Goal: Transaction & Acquisition: Book appointment/travel/reservation

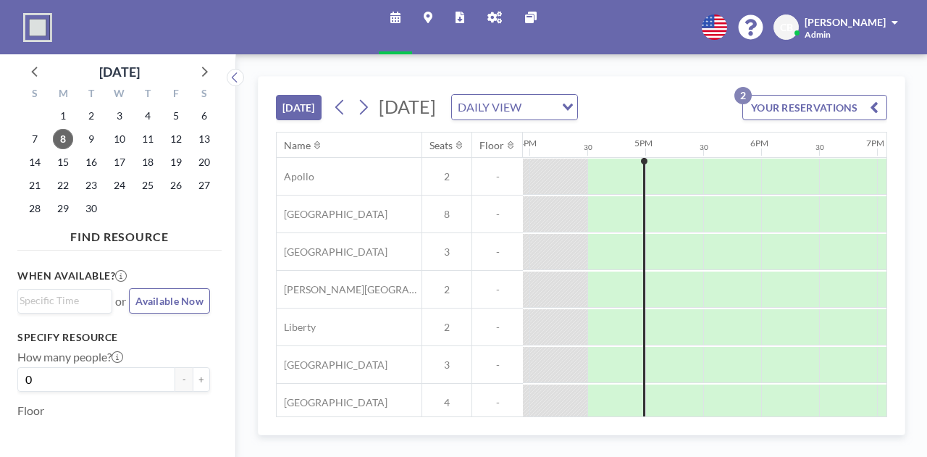
scroll to position [0, 1854]
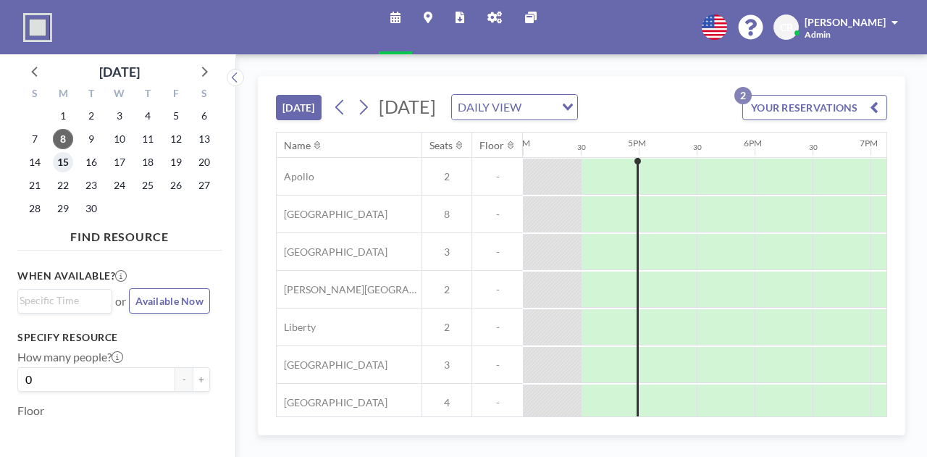
click at [68, 160] on span "15" at bounding box center [63, 162] width 20 height 20
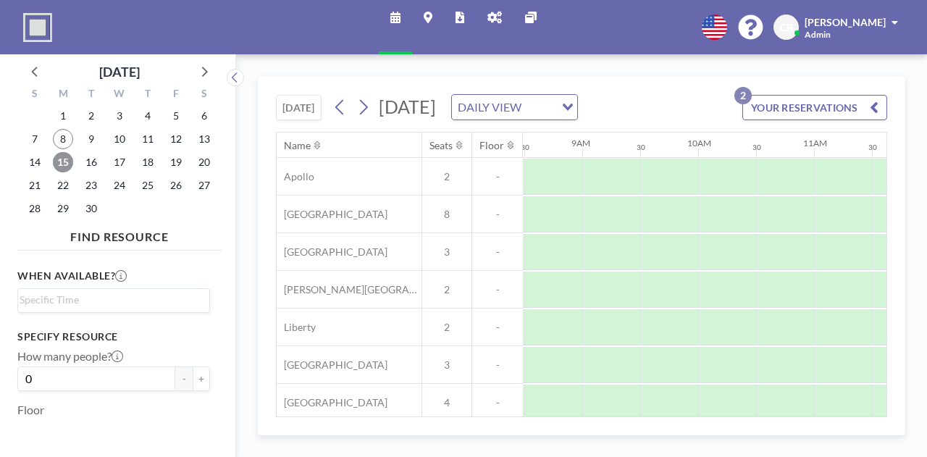
scroll to position [0, 969]
click at [61, 163] on span "15" at bounding box center [63, 162] width 20 height 20
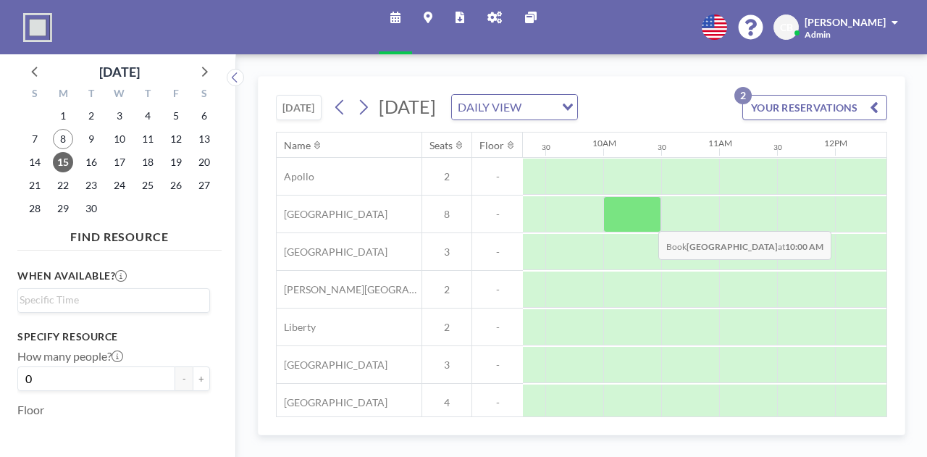
click at [647, 233] on div at bounding box center [632, 214] width 58 height 36
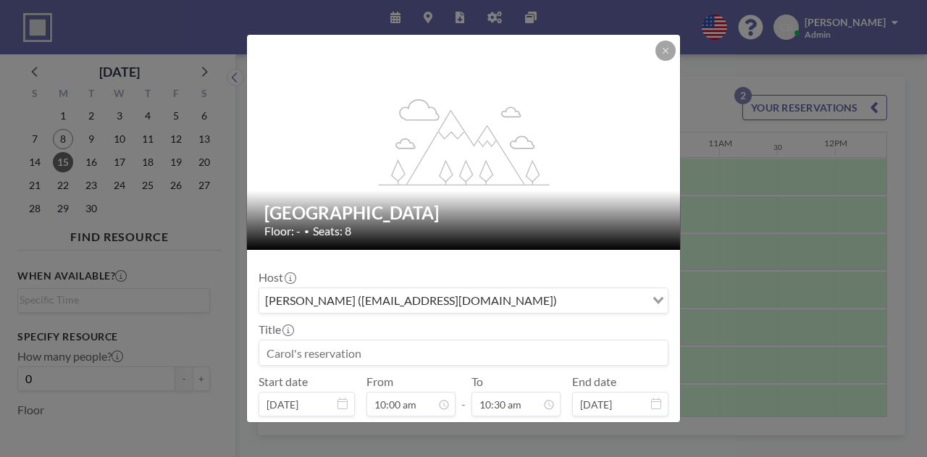
scroll to position [72, 0]
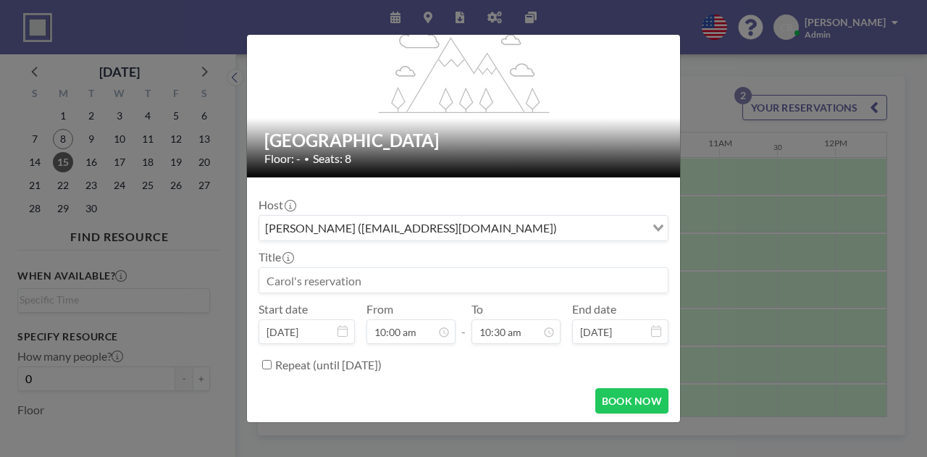
click at [358, 234] on div "[PERSON_NAME] ([EMAIL_ADDRESS][DOMAIN_NAME])" at bounding box center [452, 227] width 386 height 22
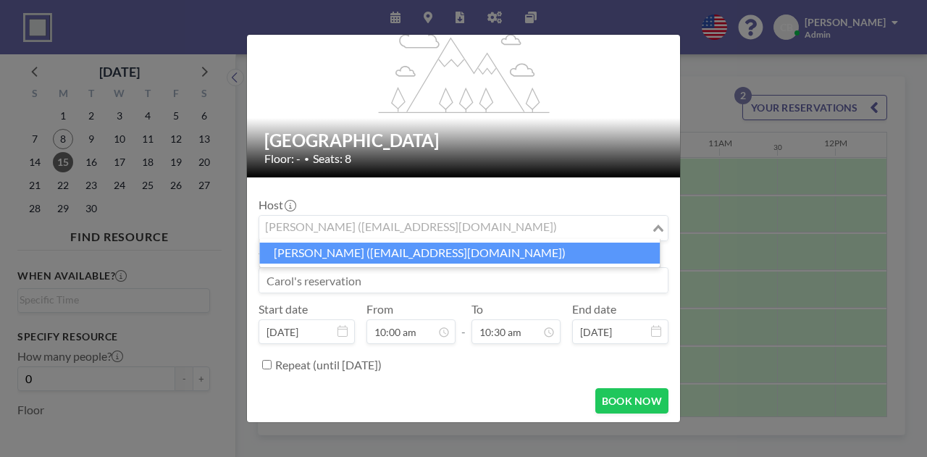
click at [384, 249] on li "[PERSON_NAME] ([EMAIL_ADDRESS][DOMAIN_NAME])" at bounding box center [459, 253] width 401 height 21
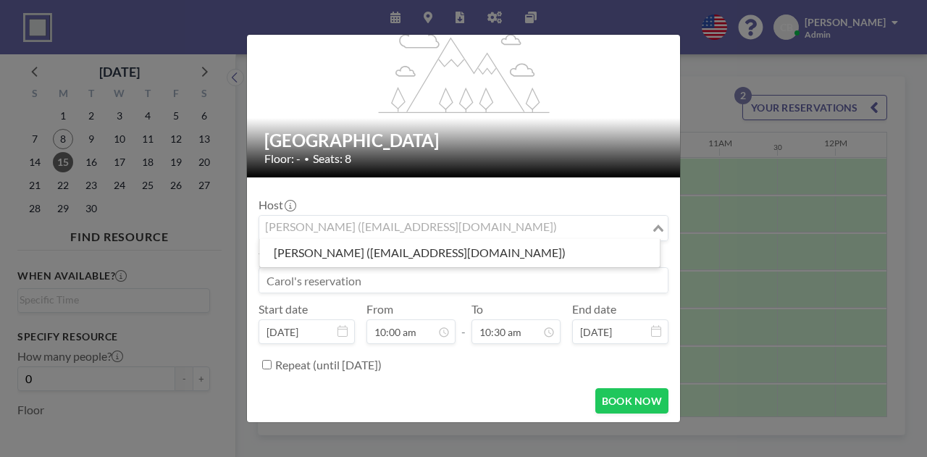
drag, startPoint x: 473, startPoint y: 233, endPoint x: 251, endPoint y: 234, distance: 222.4
click at [213, 240] on div "flex-grow: 1.2; [GEOGRAPHIC_DATA] Floor: - • Seats: 8 Host [PERSON_NAME] ([EMAI…" at bounding box center [463, 228] width 927 height 457
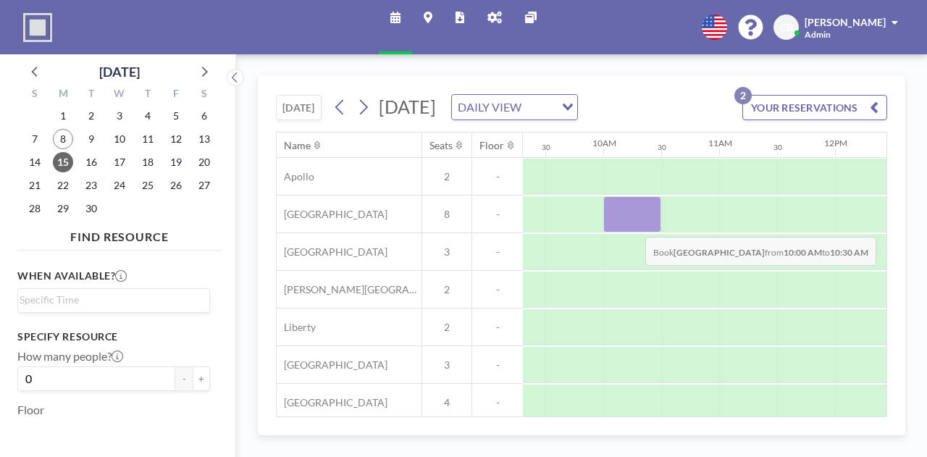
click at [634, 233] on div at bounding box center [632, 214] width 58 height 36
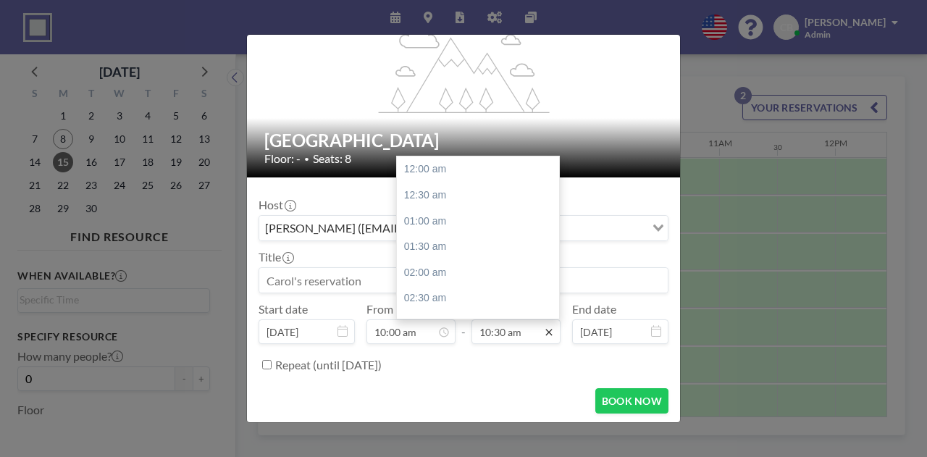
scroll to position [541, 0]
click at [465, 251] on div "12:00 pm" at bounding box center [482, 248] width 170 height 26
type input "12:00 pm"
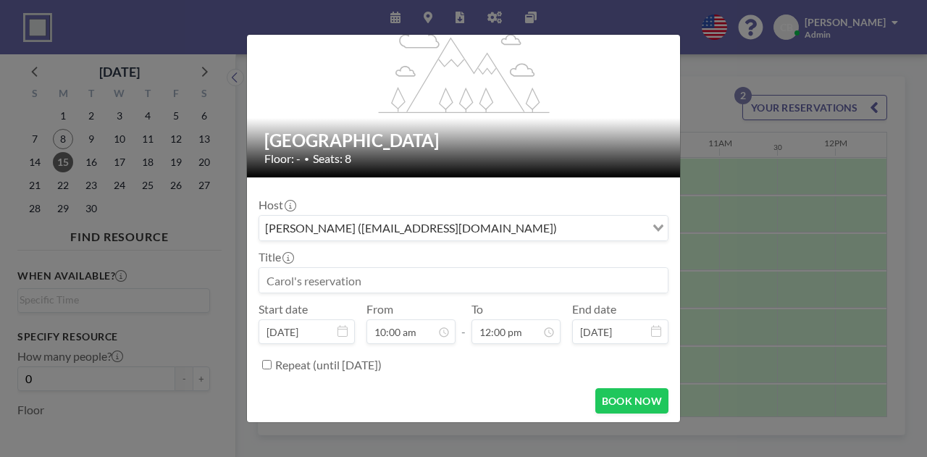
click at [331, 268] on input at bounding box center [463, 280] width 409 height 25
type input "Access Interviews"
click at [627, 405] on button "BOOK NOW" at bounding box center [631, 400] width 73 height 25
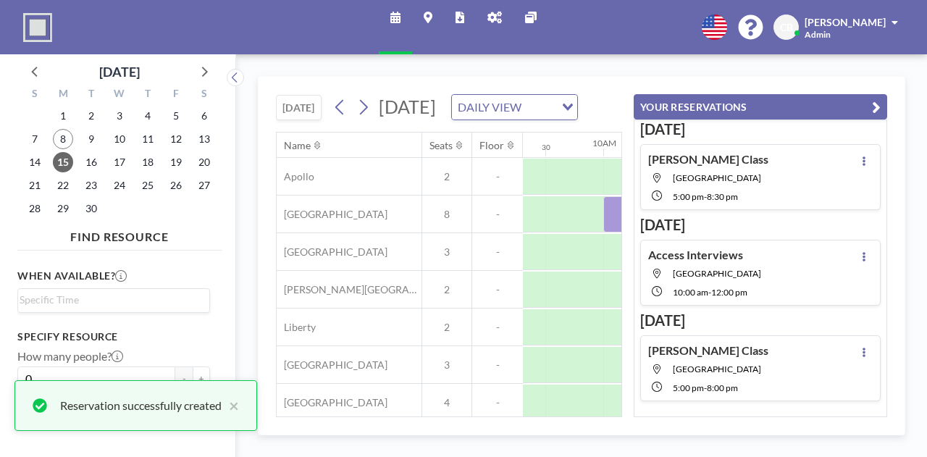
click at [876, 107] on icon "button" at bounding box center [876, 107] width 9 height 17
